Goal: Communication & Community: Participate in discussion

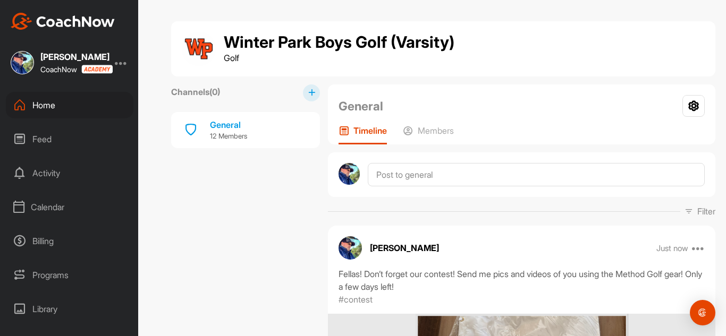
scroll to position [638, 0]
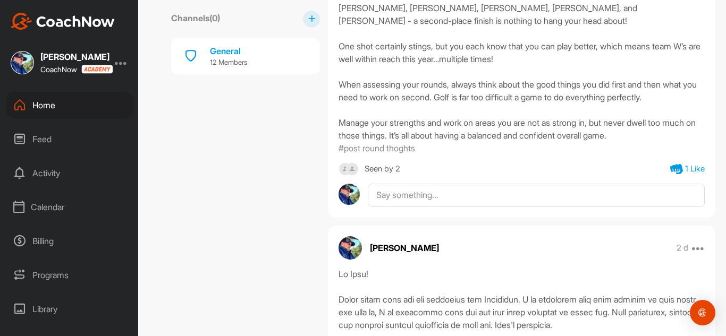
click at [44, 141] on div "Feed" at bounding box center [70, 139] width 128 height 27
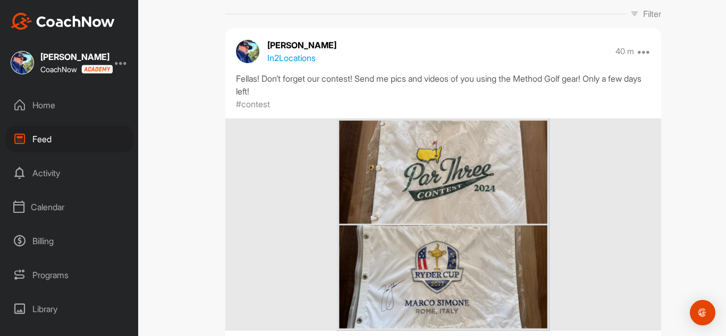
scroll to position [106, 0]
click at [307, 58] on p "In 2 Locations" at bounding box center [291, 58] width 48 height 13
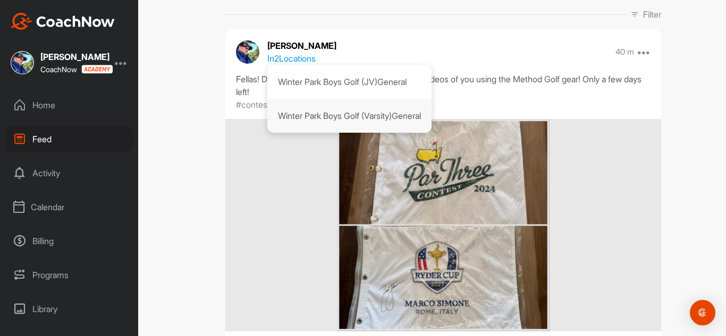
click at [348, 114] on p "Winter Park Boys Golf (Varsity) General" at bounding box center [349, 115] width 143 height 13
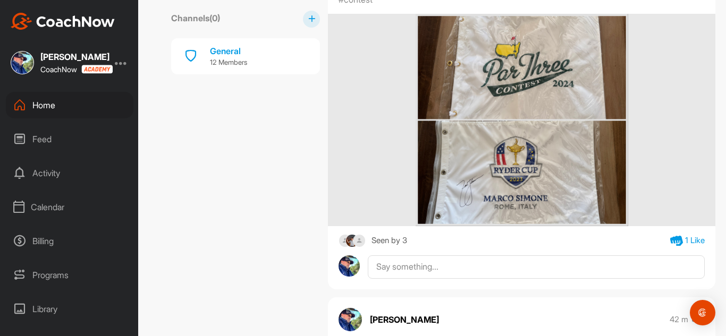
scroll to position [319, 0]
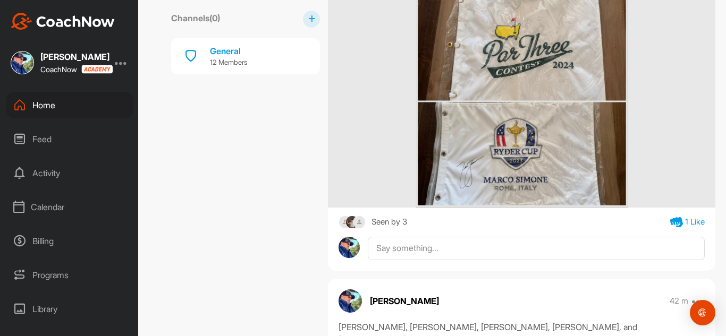
click at [404, 219] on div "Seen by 3" at bounding box center [389, 222] width 36 height 13
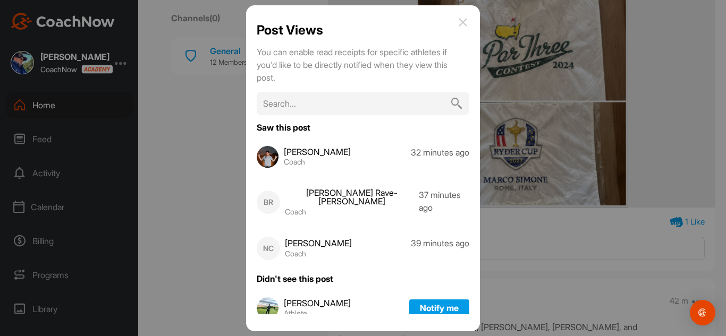
click at [469, 20] on img at bounding box center [463, 22] width 13 height 13
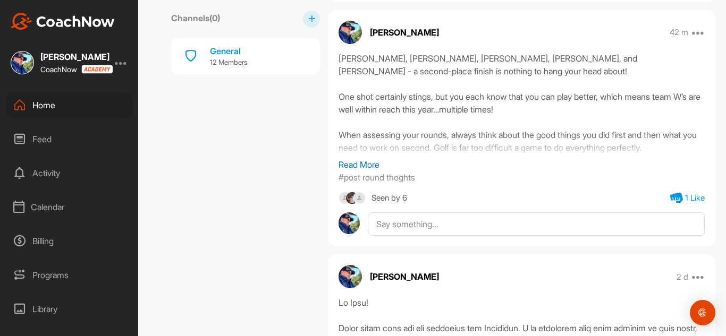
scroll to position [691, 0]
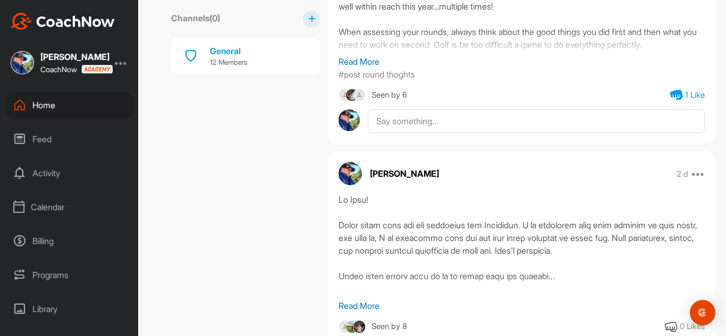
click at [405, 95] on div "Seen by 6" at bounding box center [389, 95] width 36 height 13
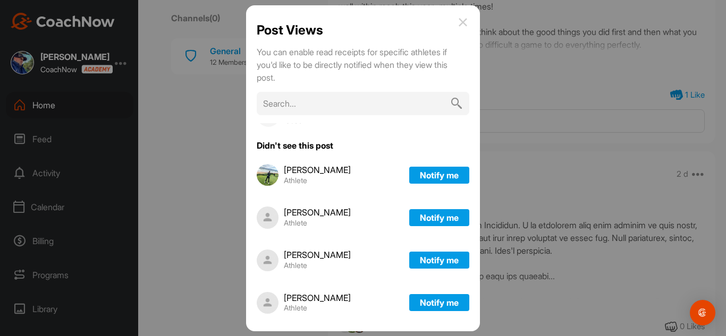
scroll to position [266, 0]
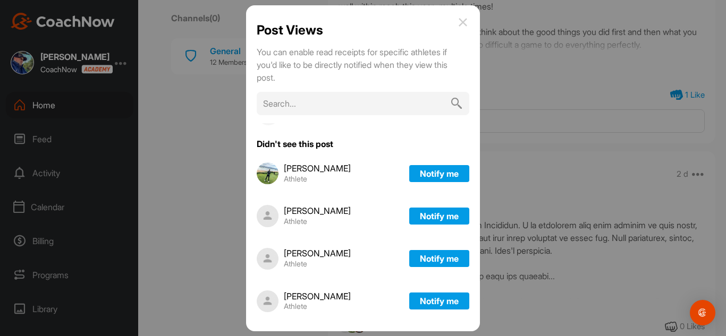
click at [469, 16] on img at bounding box center [463, 22] width 13 height 13
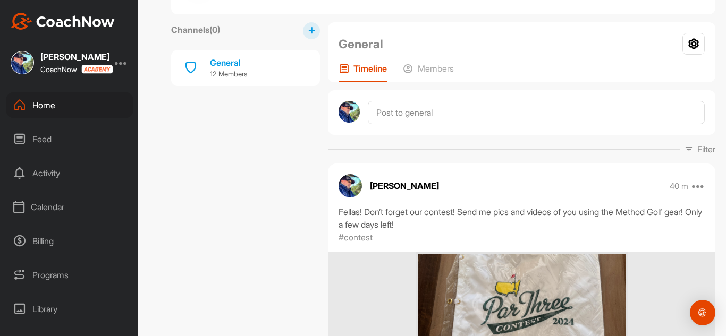
scroll to position [0, 0]
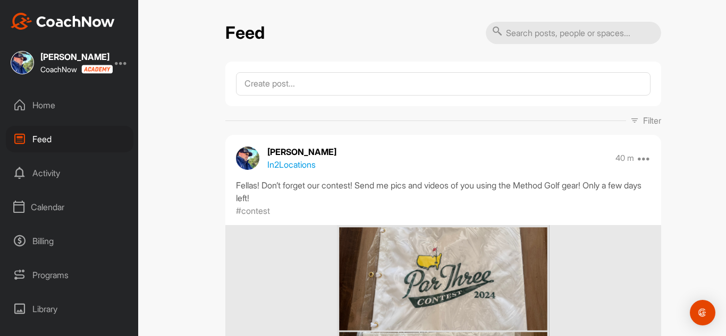
click at [299, 163] on p "In 2 Locations" at bounding box center [291, 164] width 48 height 13
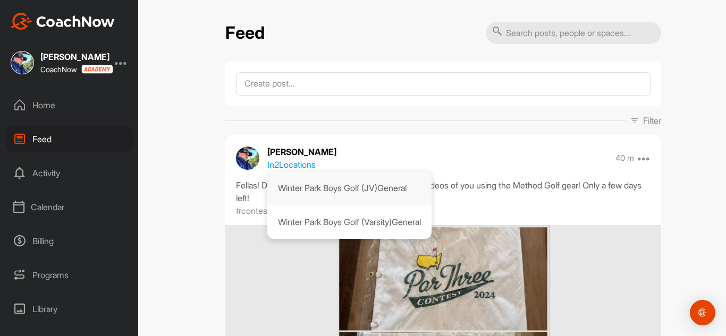
click at [334, 183] on p "Winter Park Boys Golf (JV) General" at bounding box center [342, 188] width 129 height 13
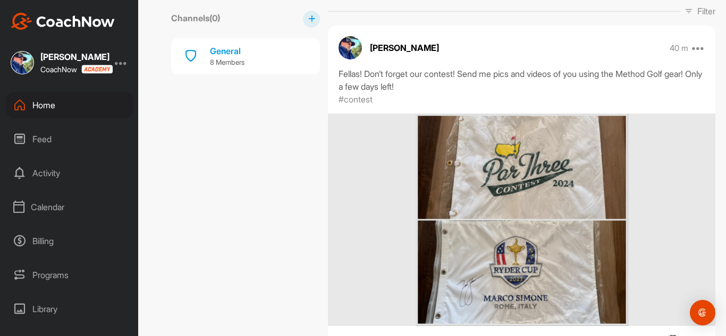
scroll to position [159, 0]
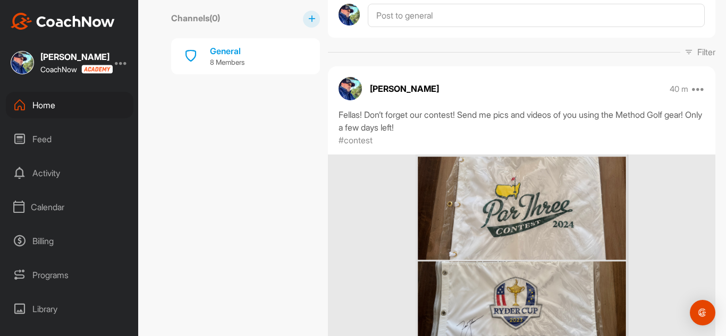
click at [40, 175] on div "Activity" at bounding box center [70, 173] width 128 height 27
